Goal: Task Accomplishment & Management: Manage account settings

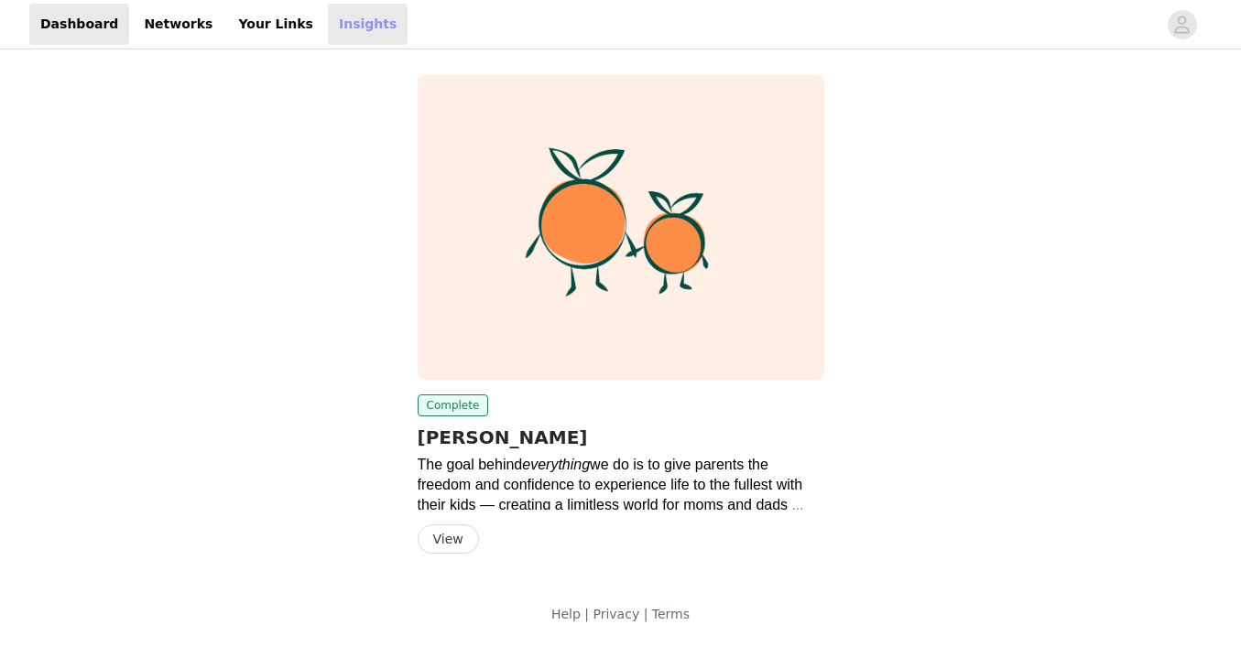
click at [340, 28] on link "Insights" at bounding box center [368, 24] width 80 height 41
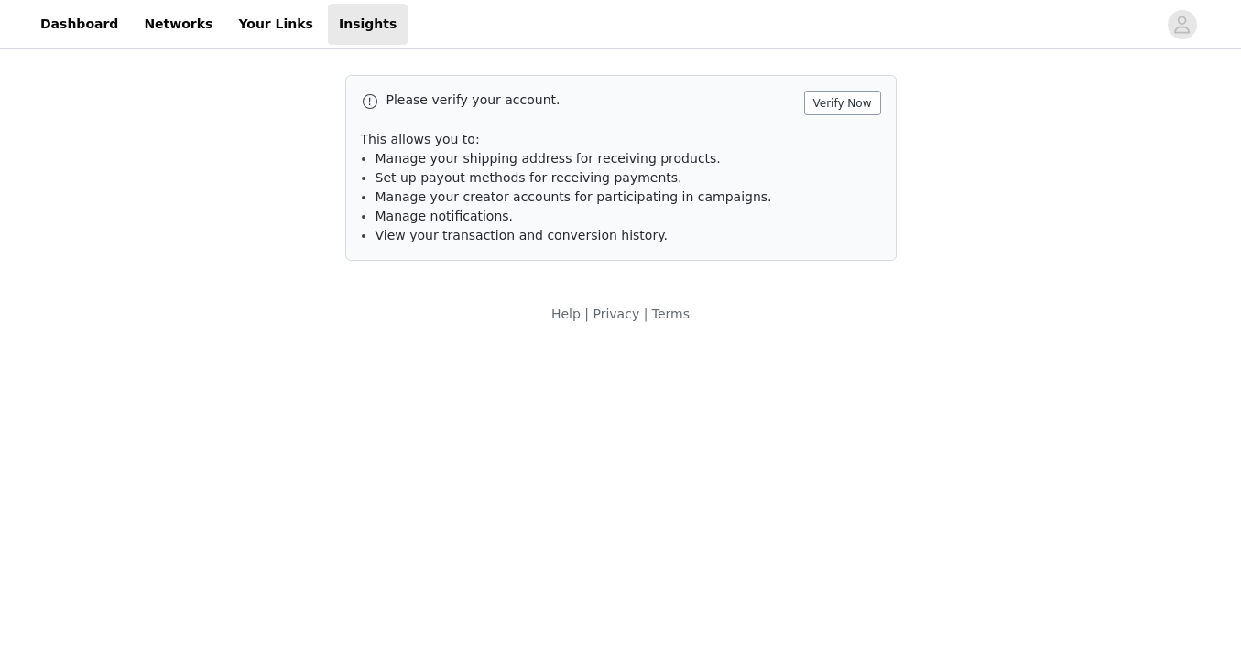
click at [848, 102] on button "Verify Now" at bounding box center [842, 103] width 77 height 25
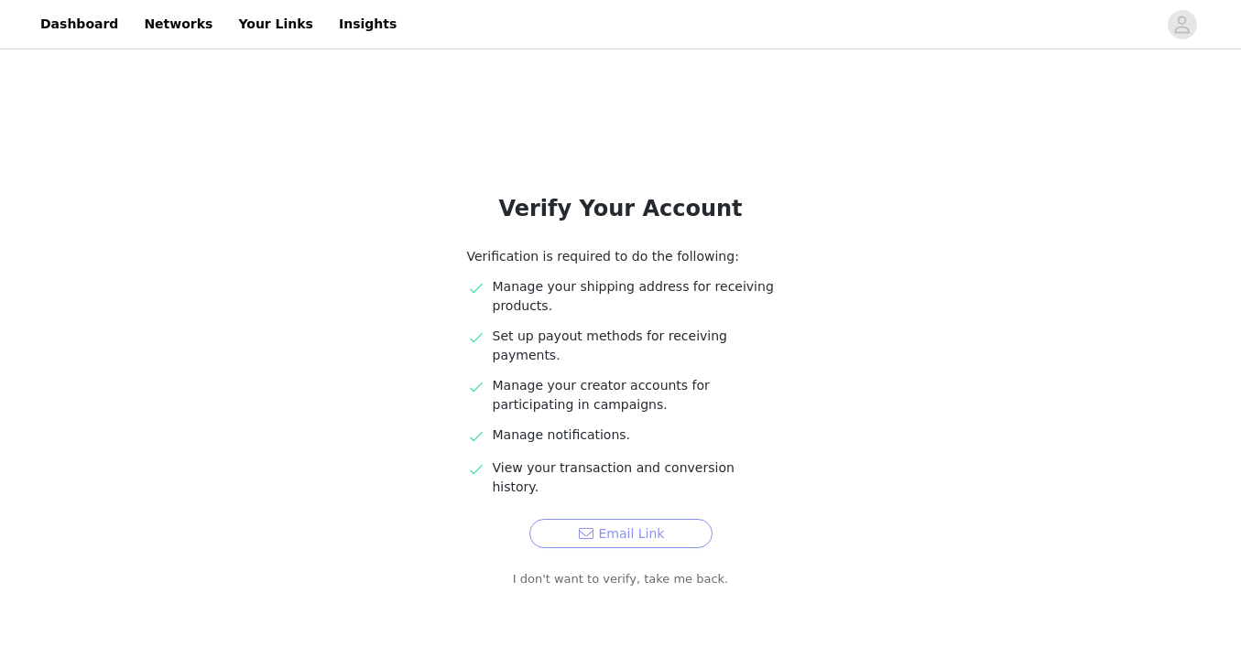
click at [636, 519] on button "Email Link" at bounding box center [620, 533] width 183 height 29
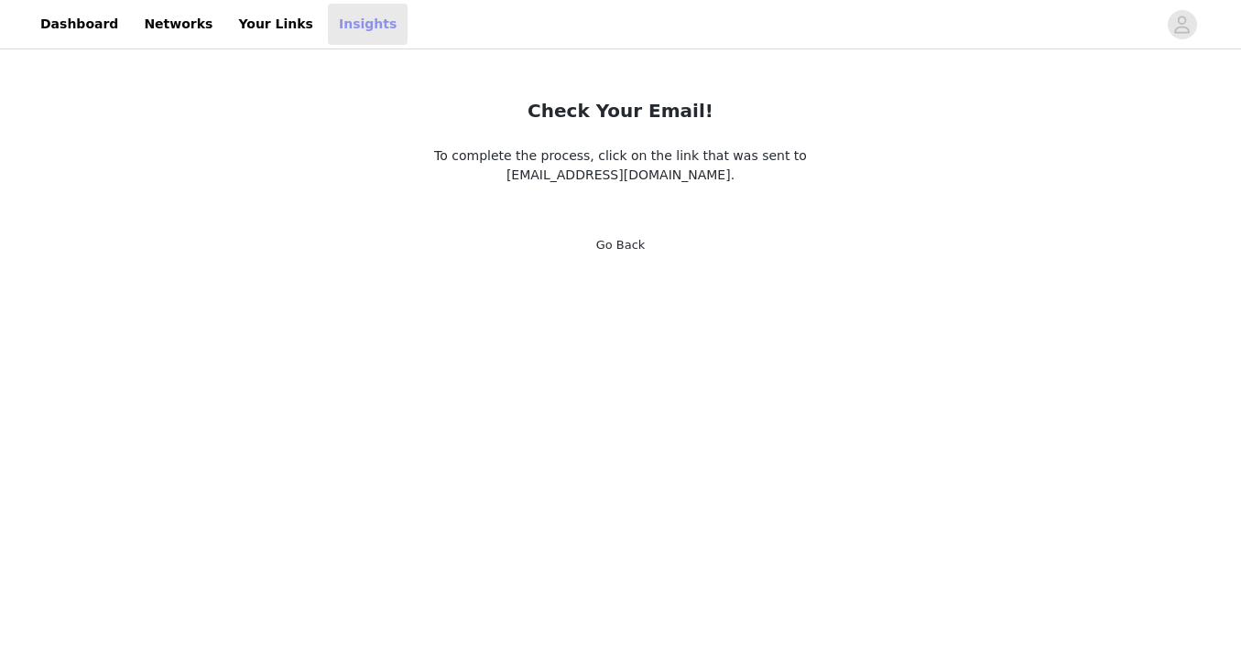
click at [338, 33] on link "Insights" at bounding box center [368, 24] width 80 height 41
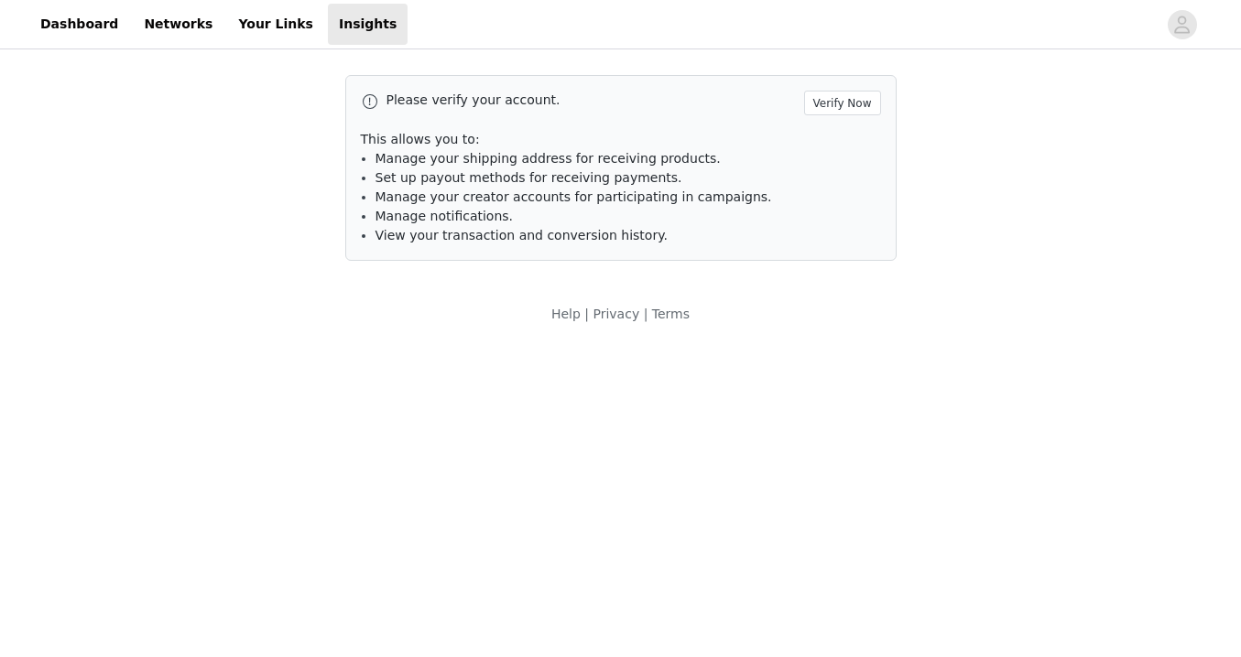
click at [1099, 4] on div at bounding box center [781, 24] width 749 height 41
